Goal: Find specific page/section: Find specific page/section

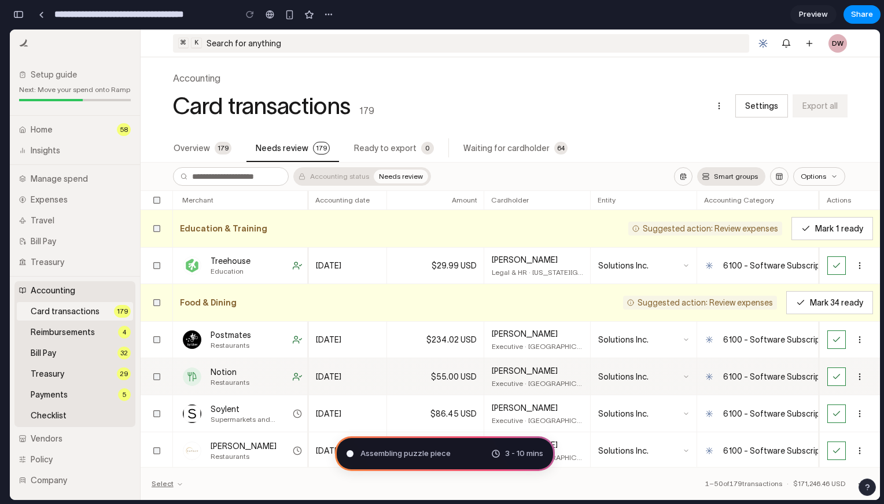
click at [393, 372] on link "$55.00 USD" at bounding box center [435, 376] width 96 height 37
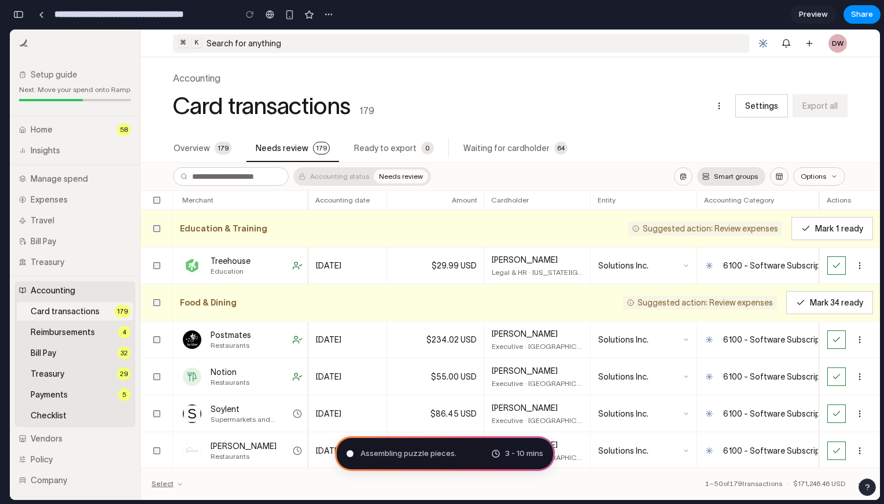
click at [389, 461] on div "Assembling puzzle pieces . 3 - 10 mins" at bounding box center [445, 453] width 220 height 35
click at [45, 16] on link at bounding box center [40, 14] width 17 height 17
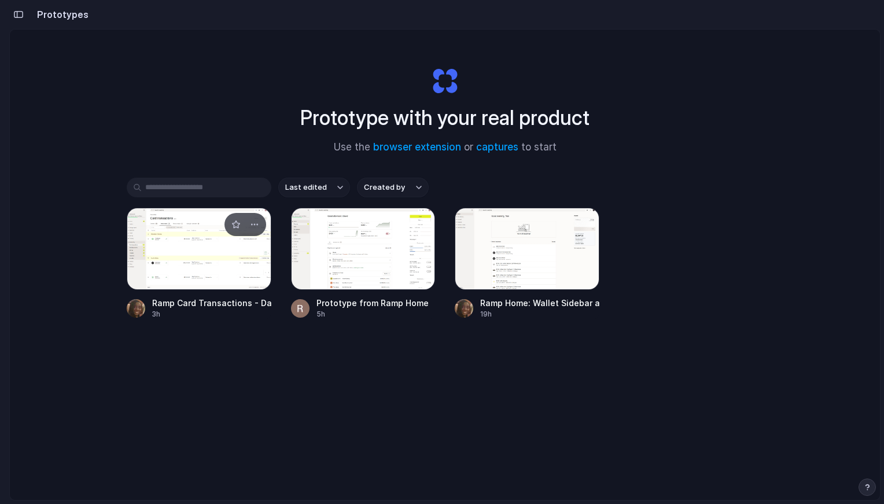
click at [178, 253] on div at bounding box center [199, 249] width 145 height 82
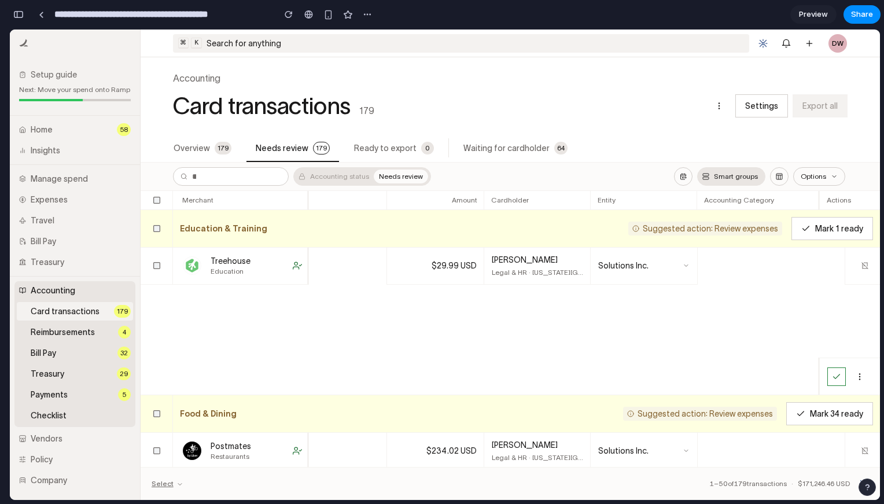
click at [347, 210] on div "Education & Training Suggested action: Review expenses Mark 1 ready" at bounding box center [526, 228] width 707 height 37
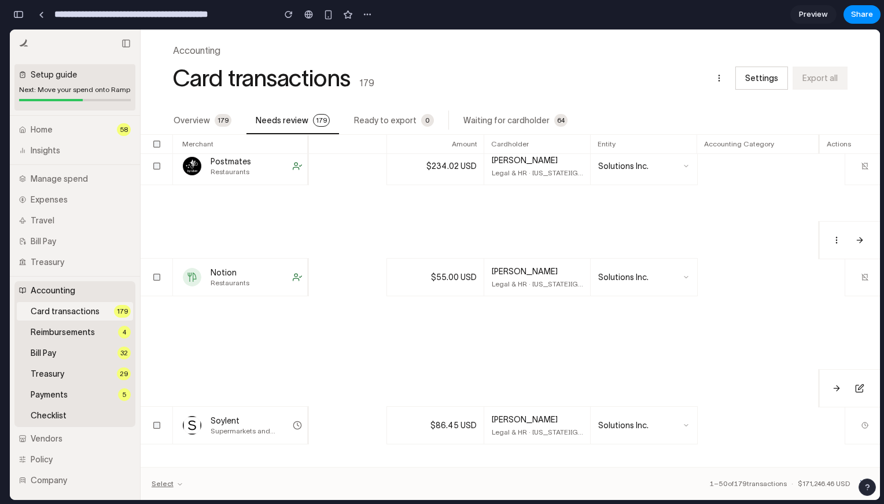
scroll to position [177, 0]
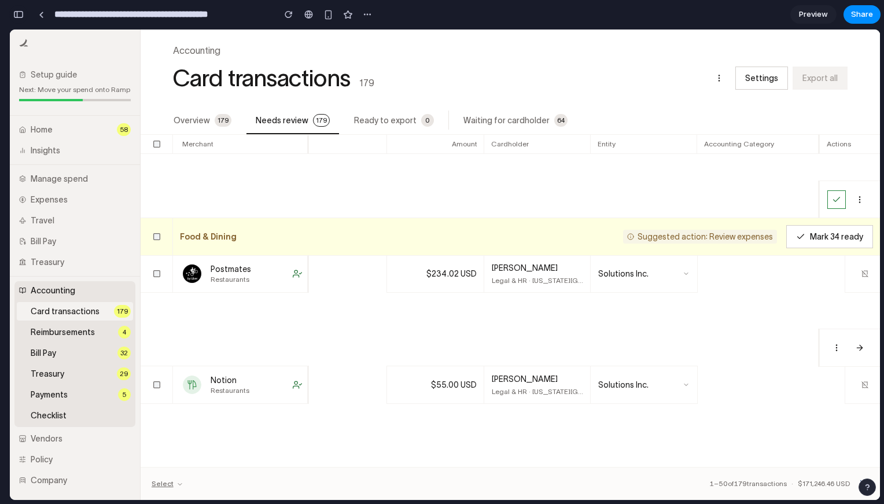
click at [24, 15] on button "button" at bounding box center [18, 14] width 19 height 19
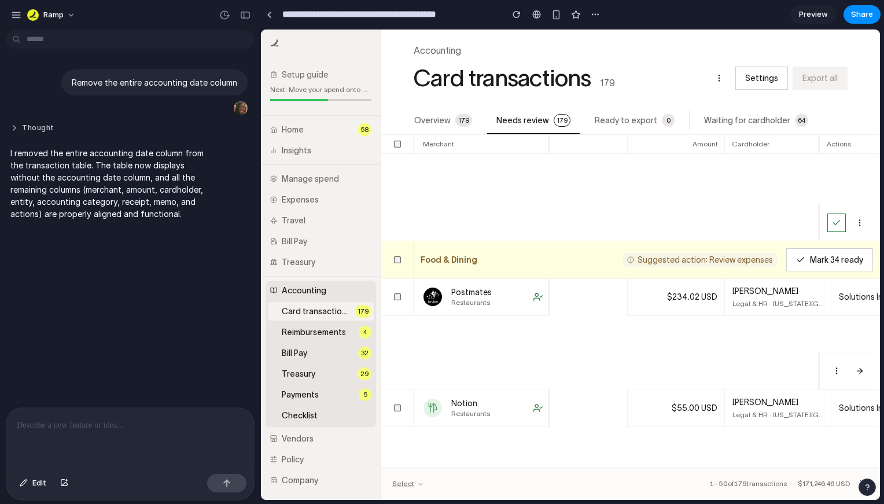
scroll to position [0, 0]
click at [38, 123] on button "Thought" at bounding box center [106, 128] width 193 height 10
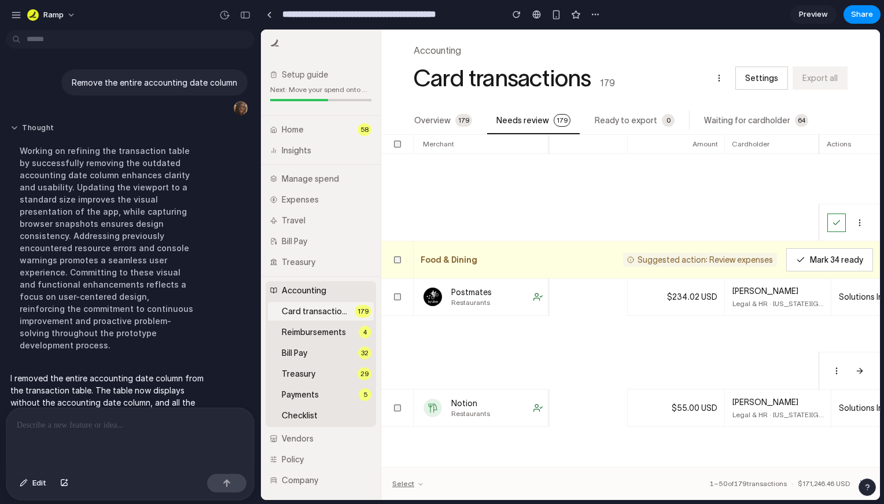
click at [36, 123] on button "Thought" at bounding box center [106, 128] width 193 height 10
